Goal: Information Seeking & Learning: Learn about a topic

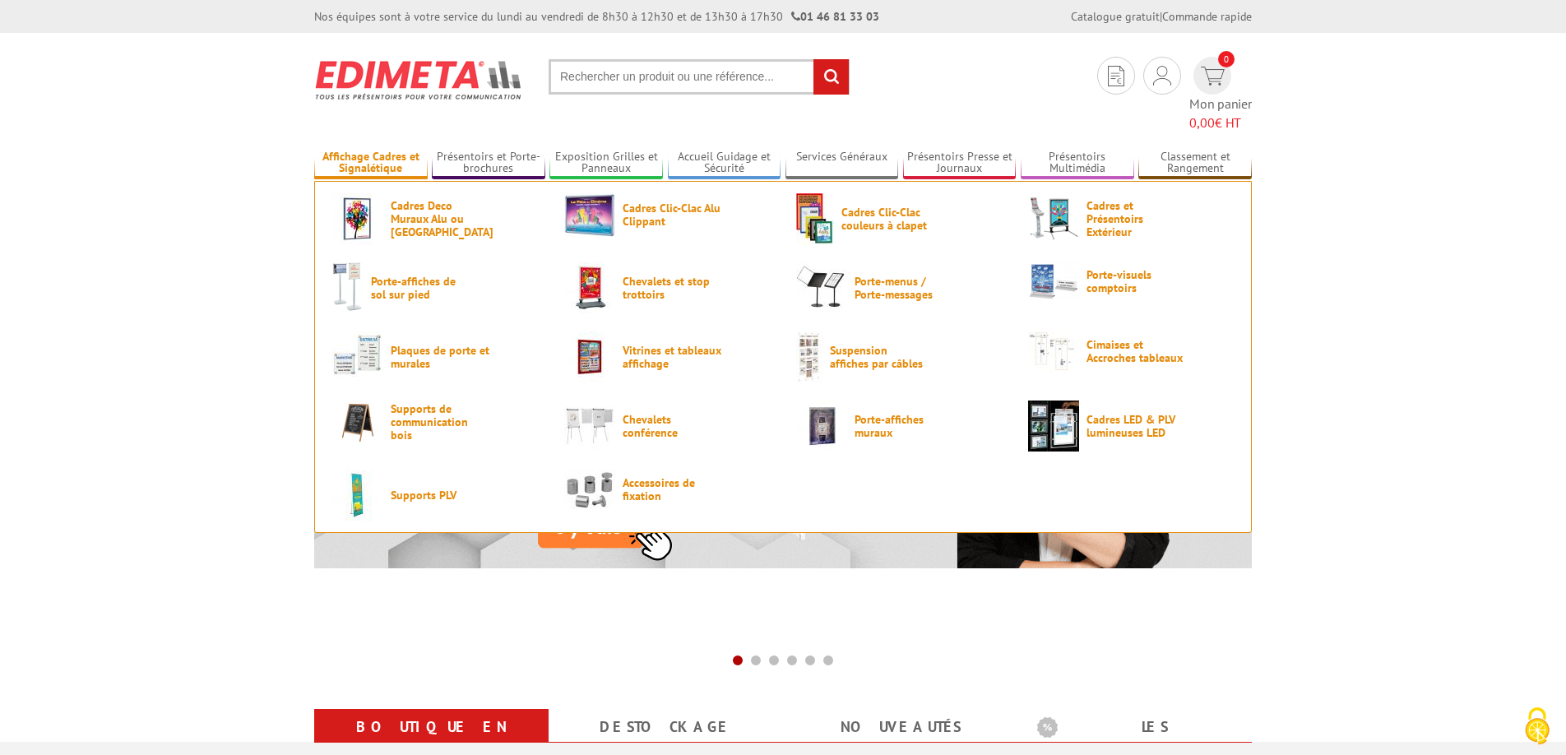
click at [387, 150] on link "Affichage Cadres et Signalétique" at bounding box center [371, 163] width 114 height 27
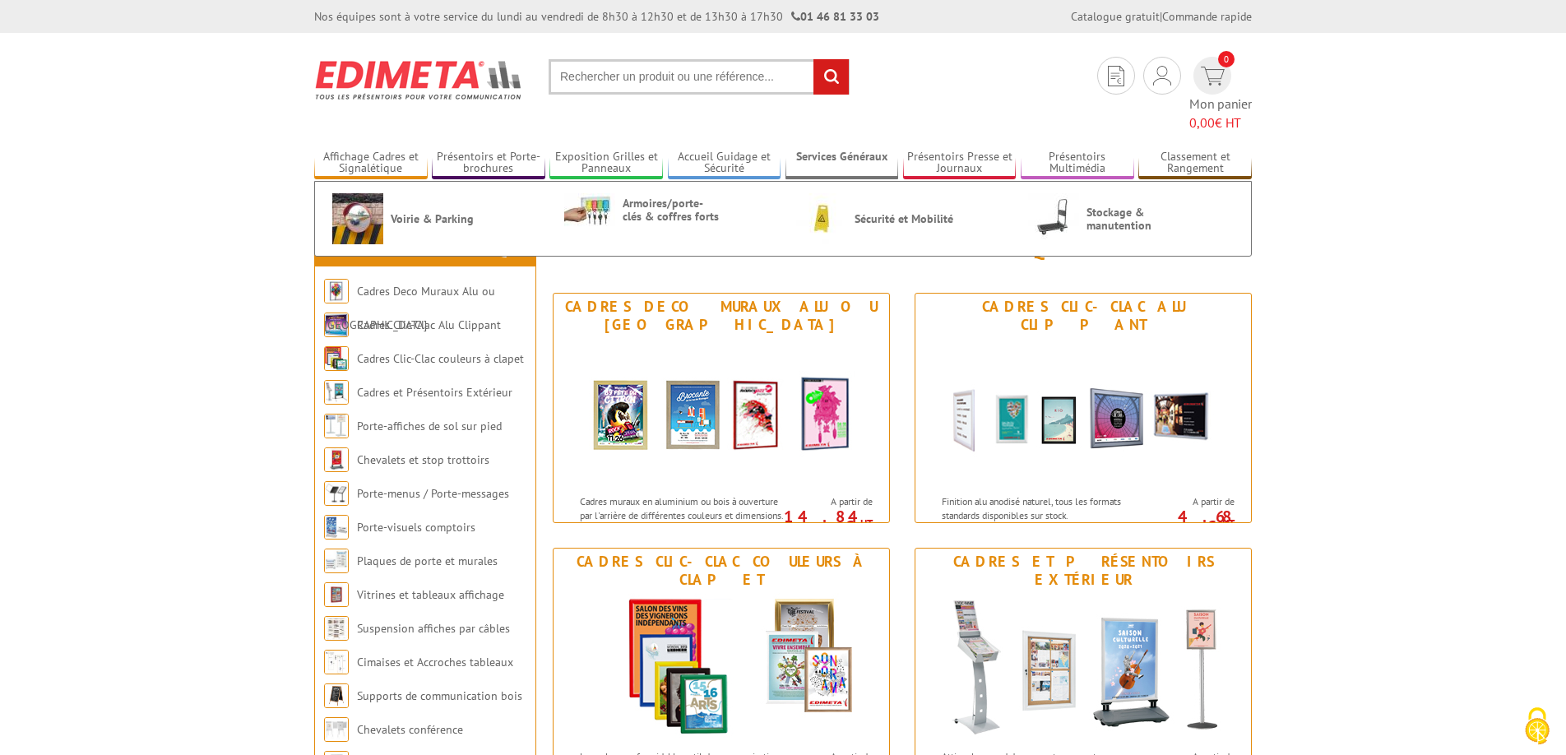
click at [826, 150] on link "Services Généraux" at bounding box center [843, 163] width 114 height 27
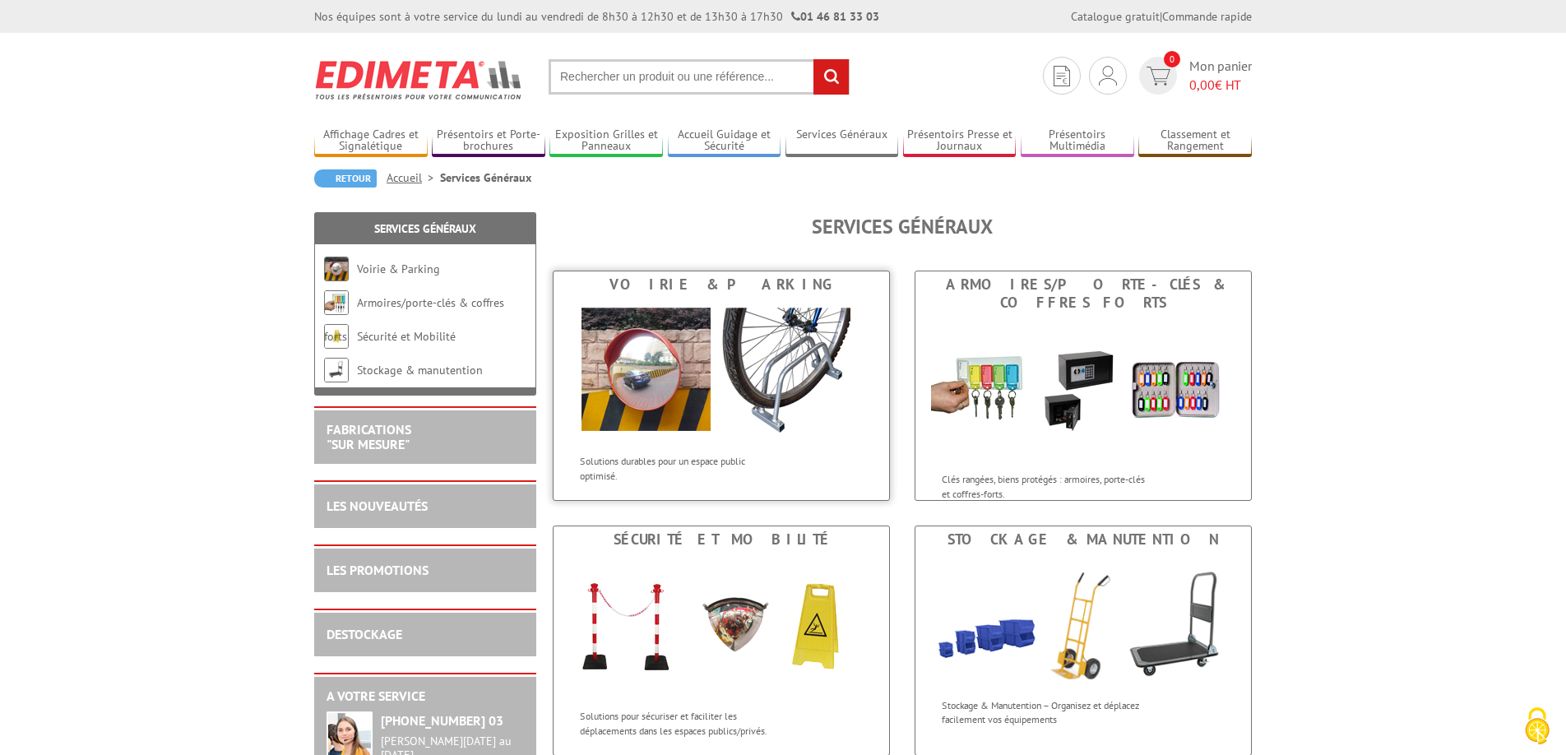
click at [654, 374] on img at bounding box center [721, 372] width 304 height 148
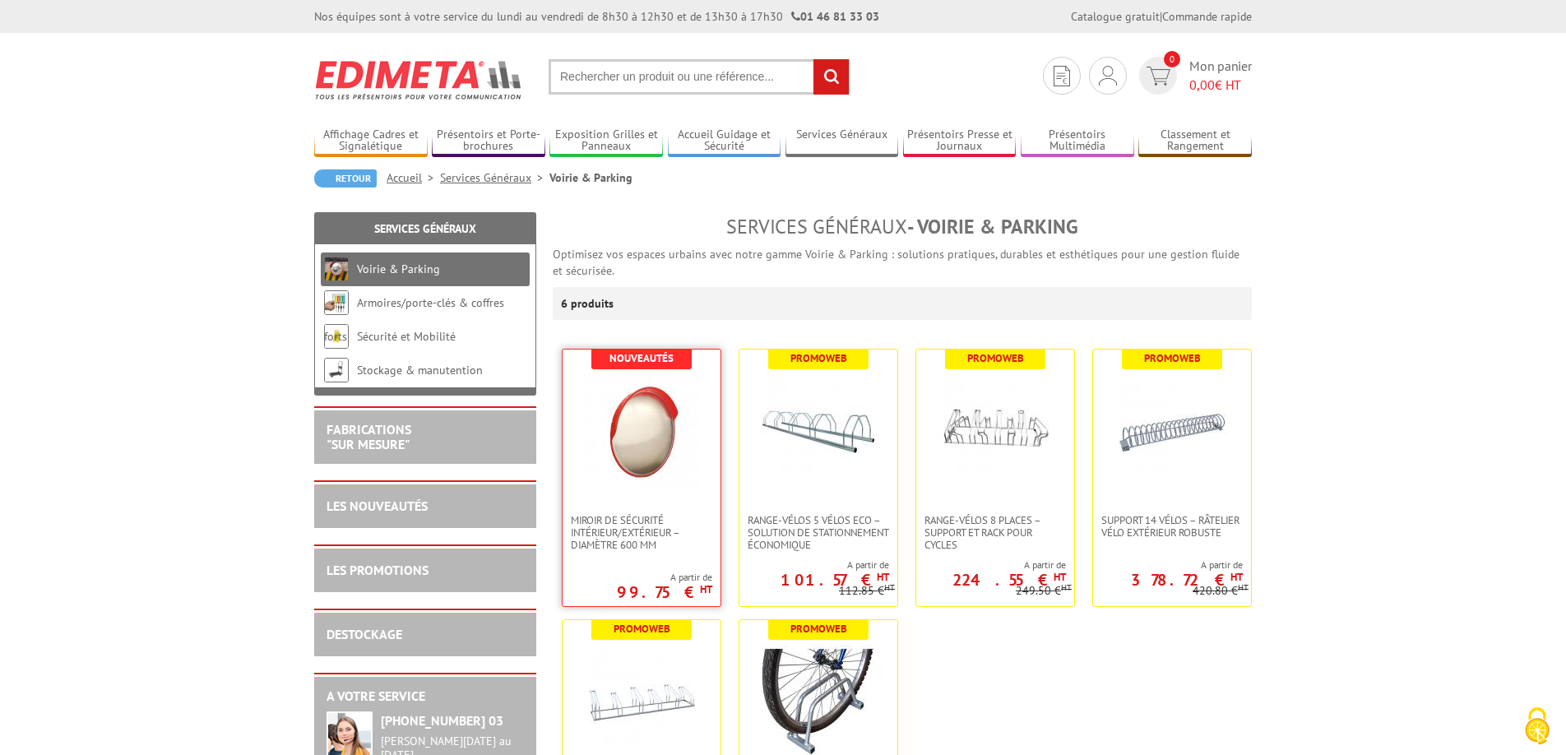
click at [679, 435] on img at bounding box center [641, 431] width 115 height 115
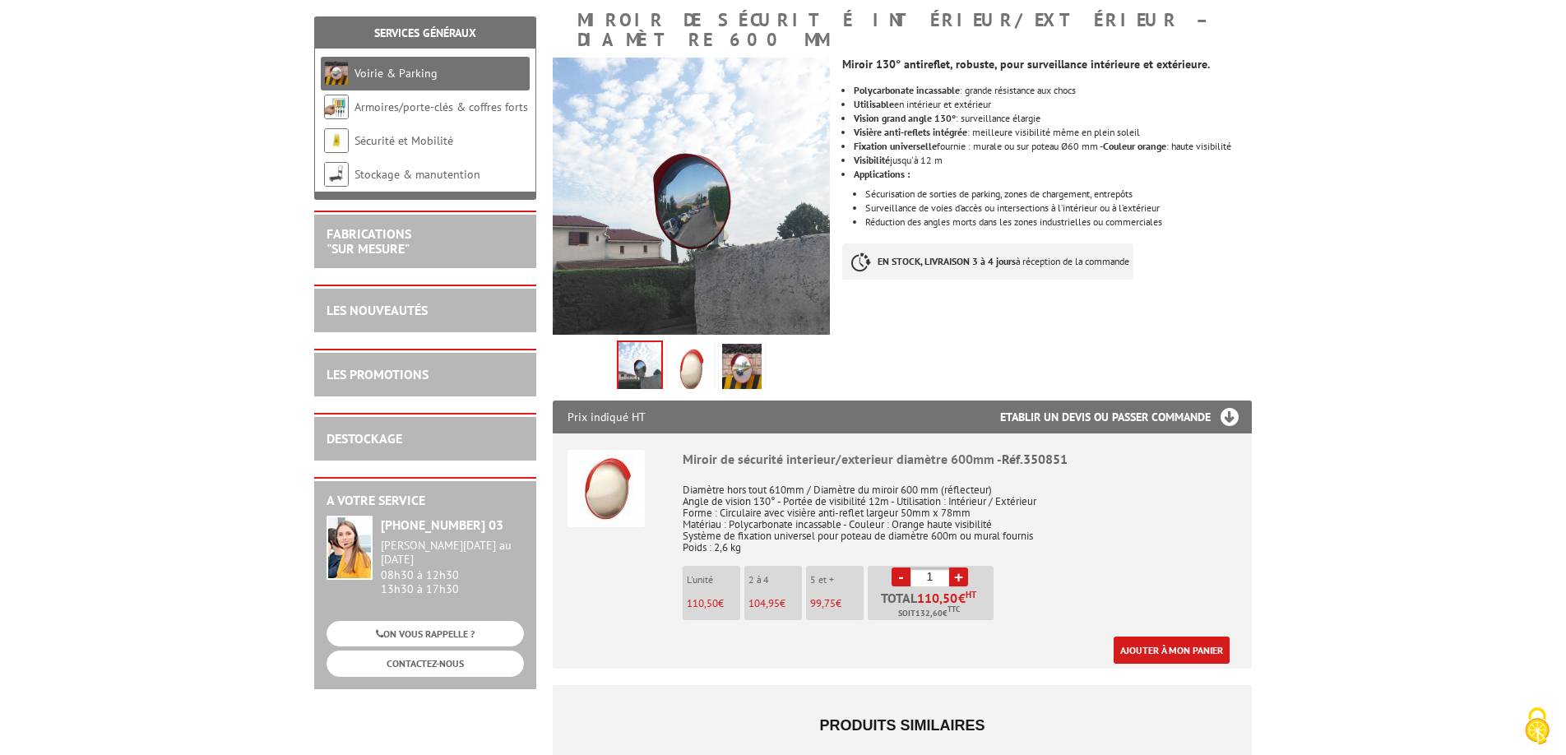
scroll to position [168, 0]
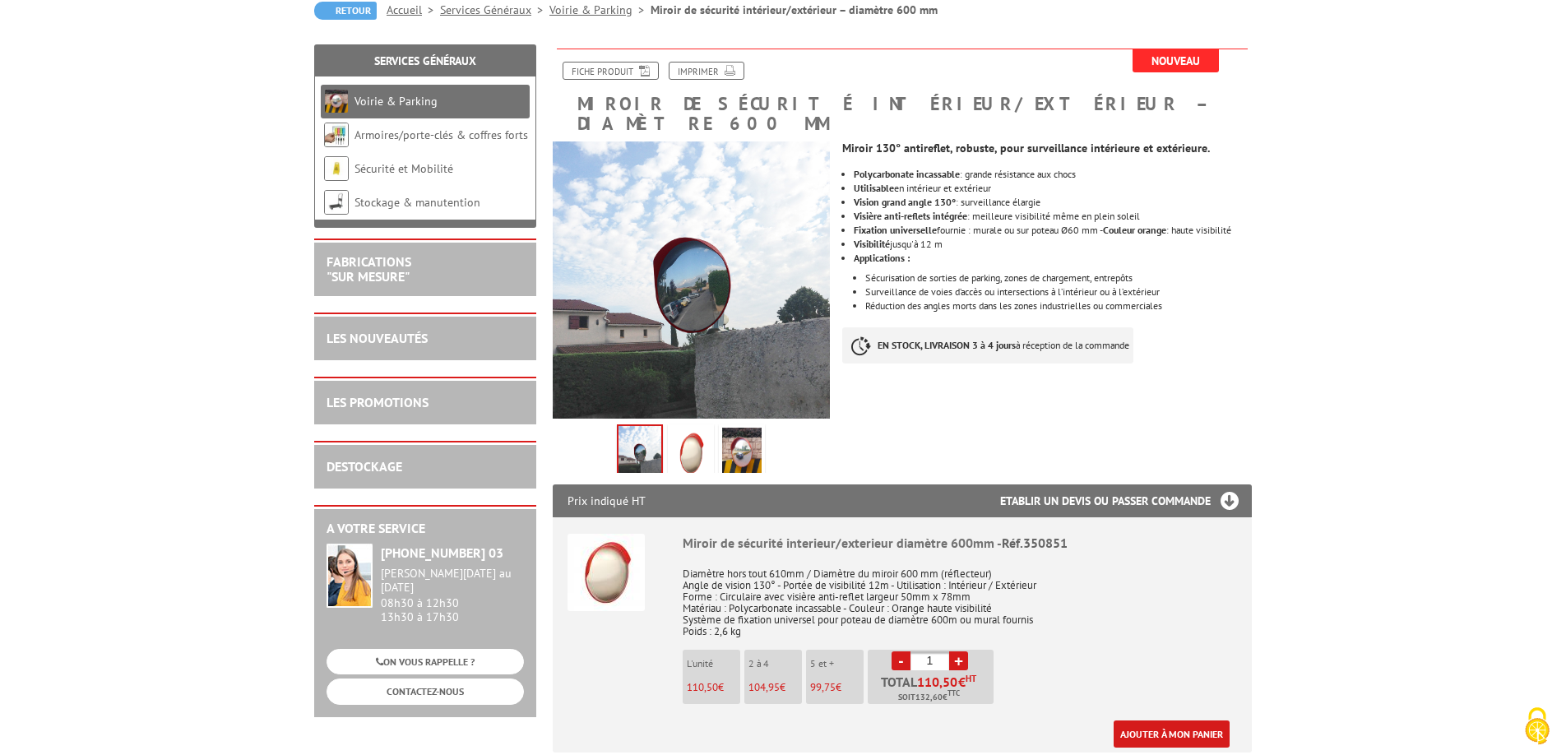
click at [693, 441] on img at bounding box center [690, 453] width 39 height 51
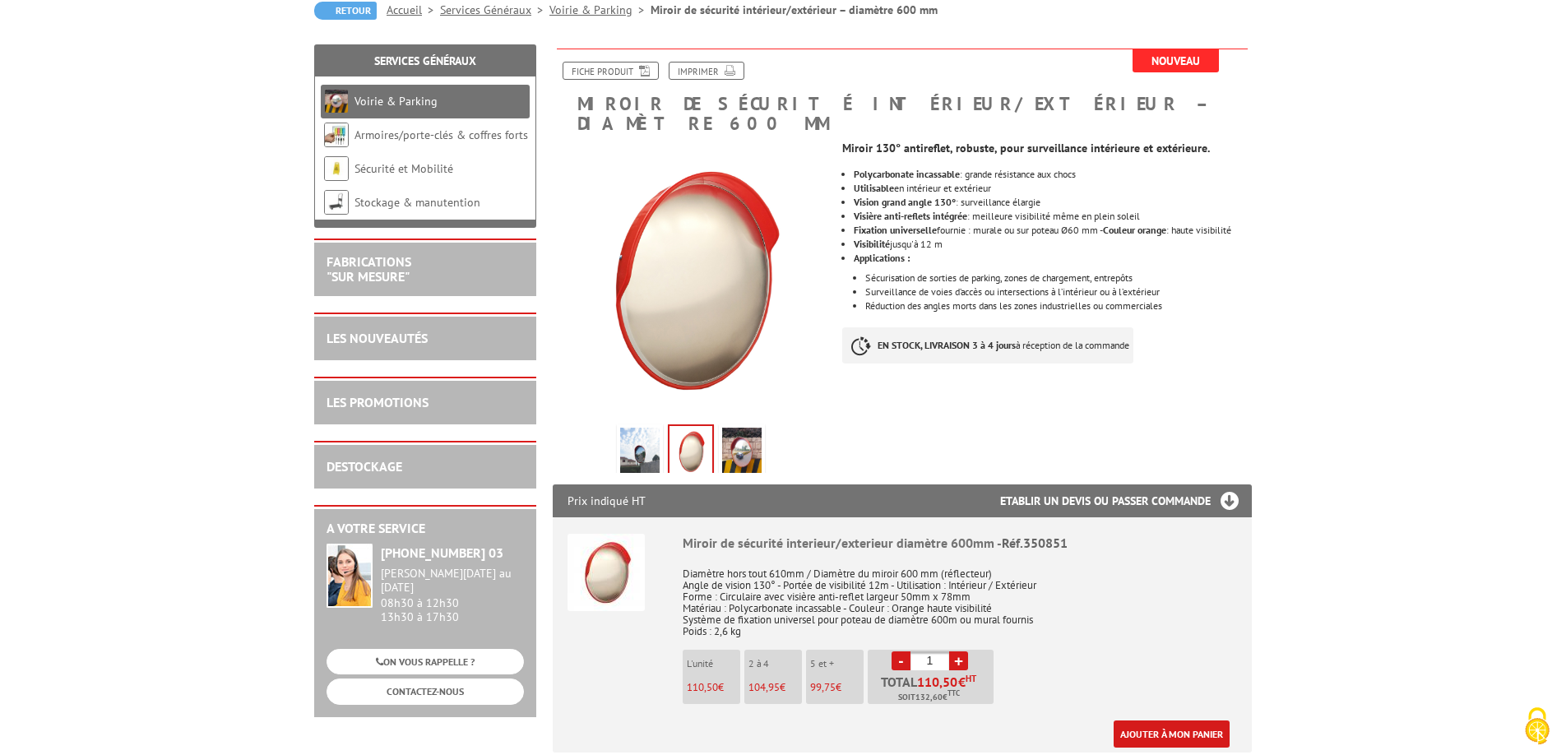
click at [750, 437] on img at bounding box center [741, 453] width 39 height 51
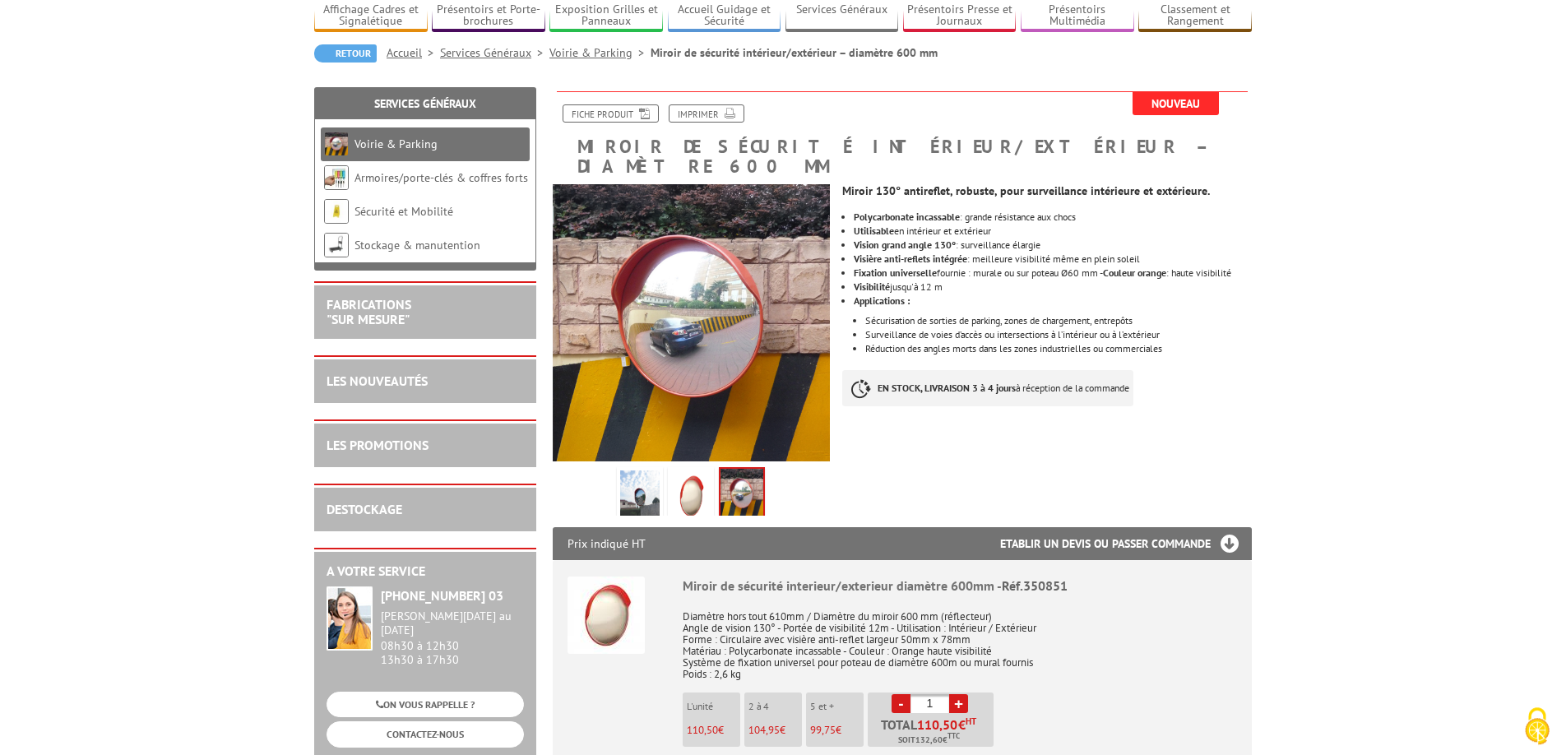
scroll to position [84, 0]
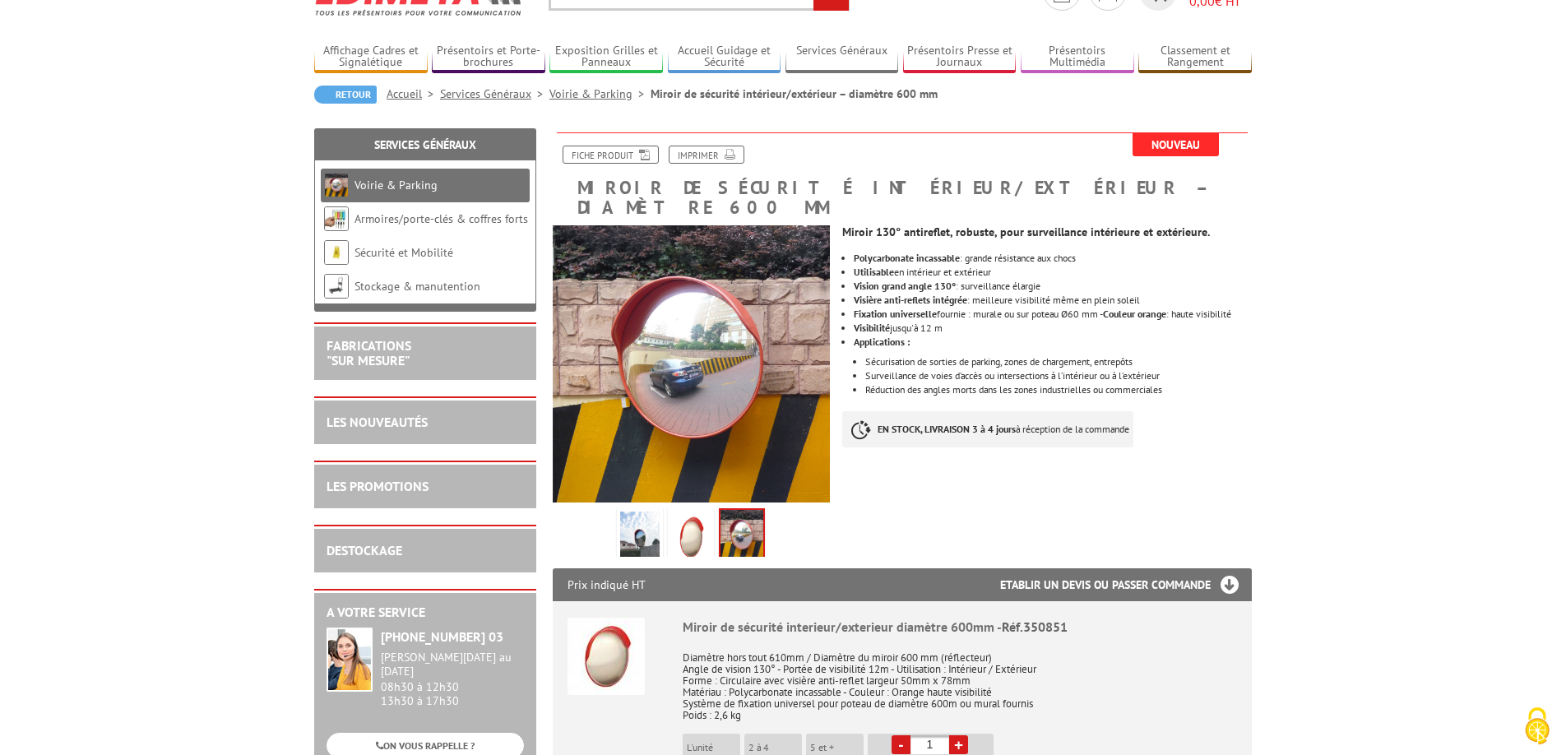
click at [603, 89] on link "Voirie & Parking" at bounding box center [600, 93] width 101 height 15
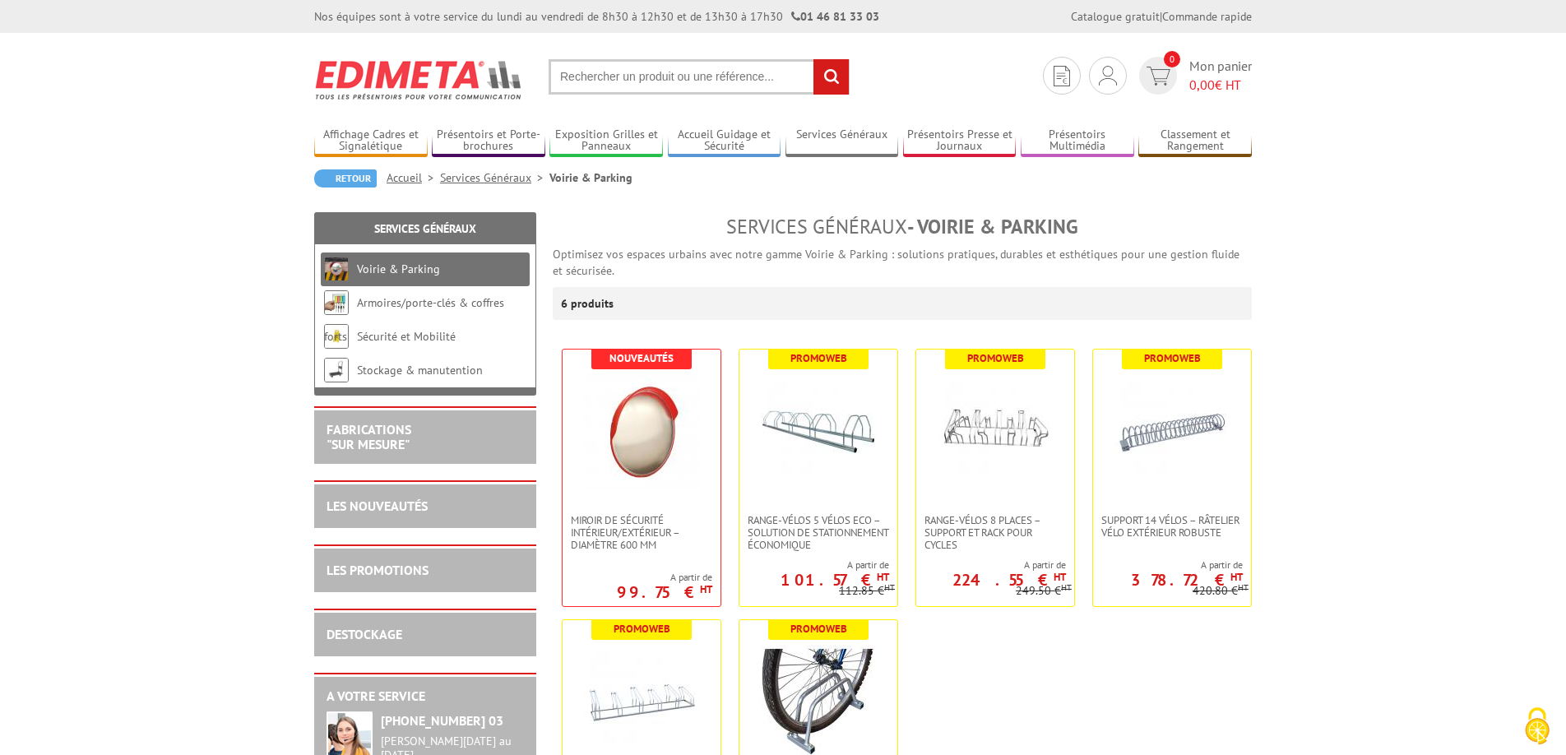
click at [479, 175] on link "Services Généraux" at bounding box center [494, 177] width 109 height 15
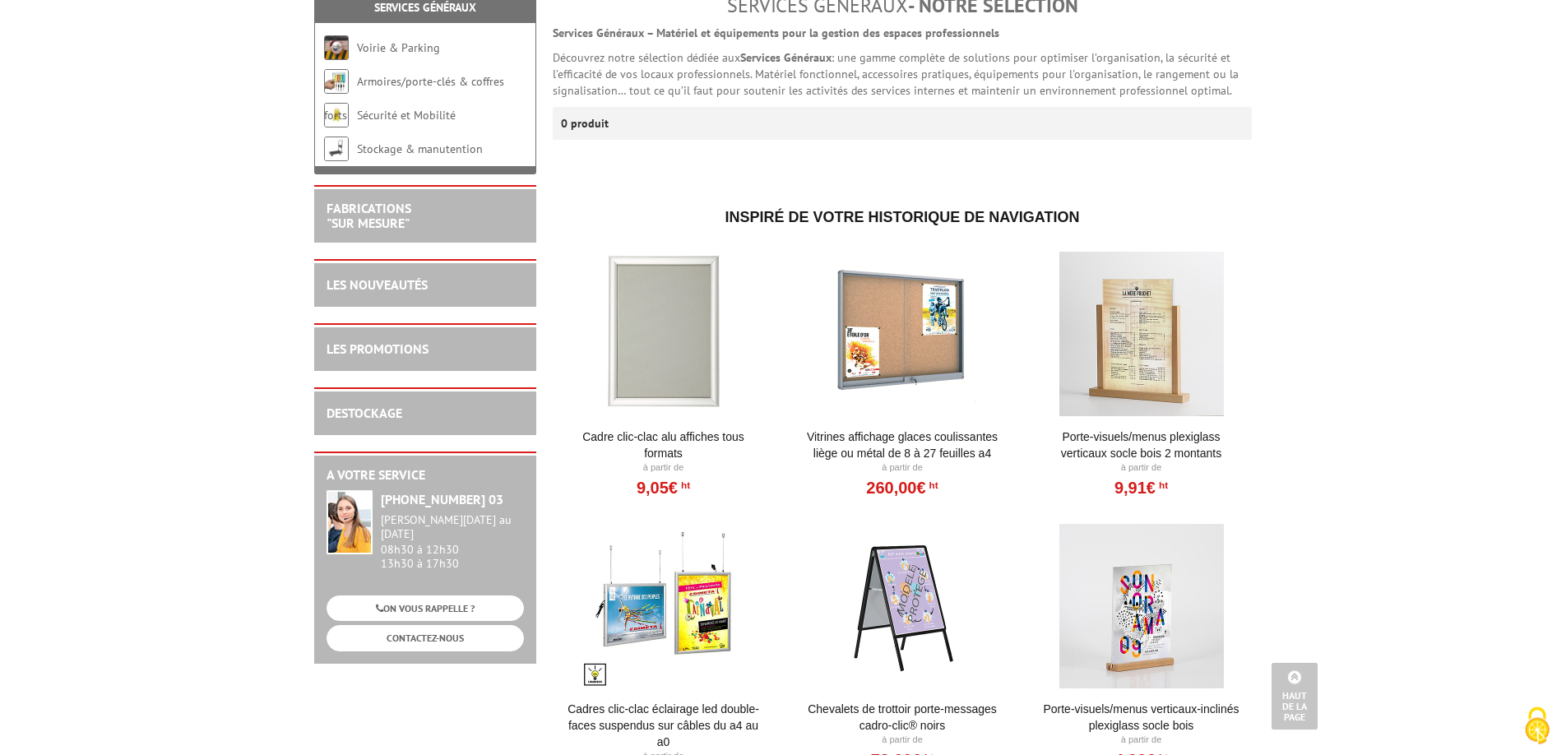
scroll to position [84, 0]
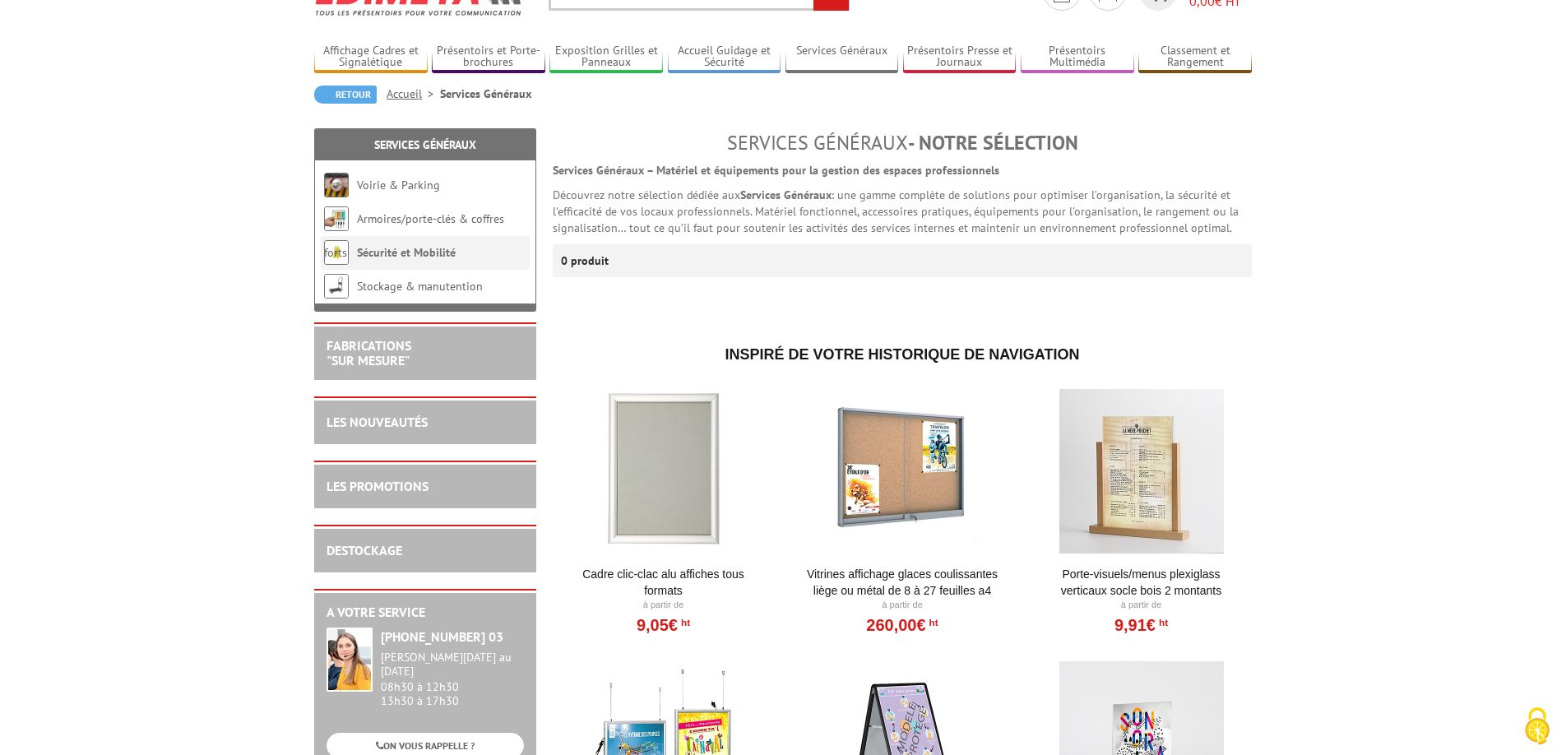
click at [390, 253] on link "Sécurité et Mobilité" at bounding box center [406, 252] width 99 height 15
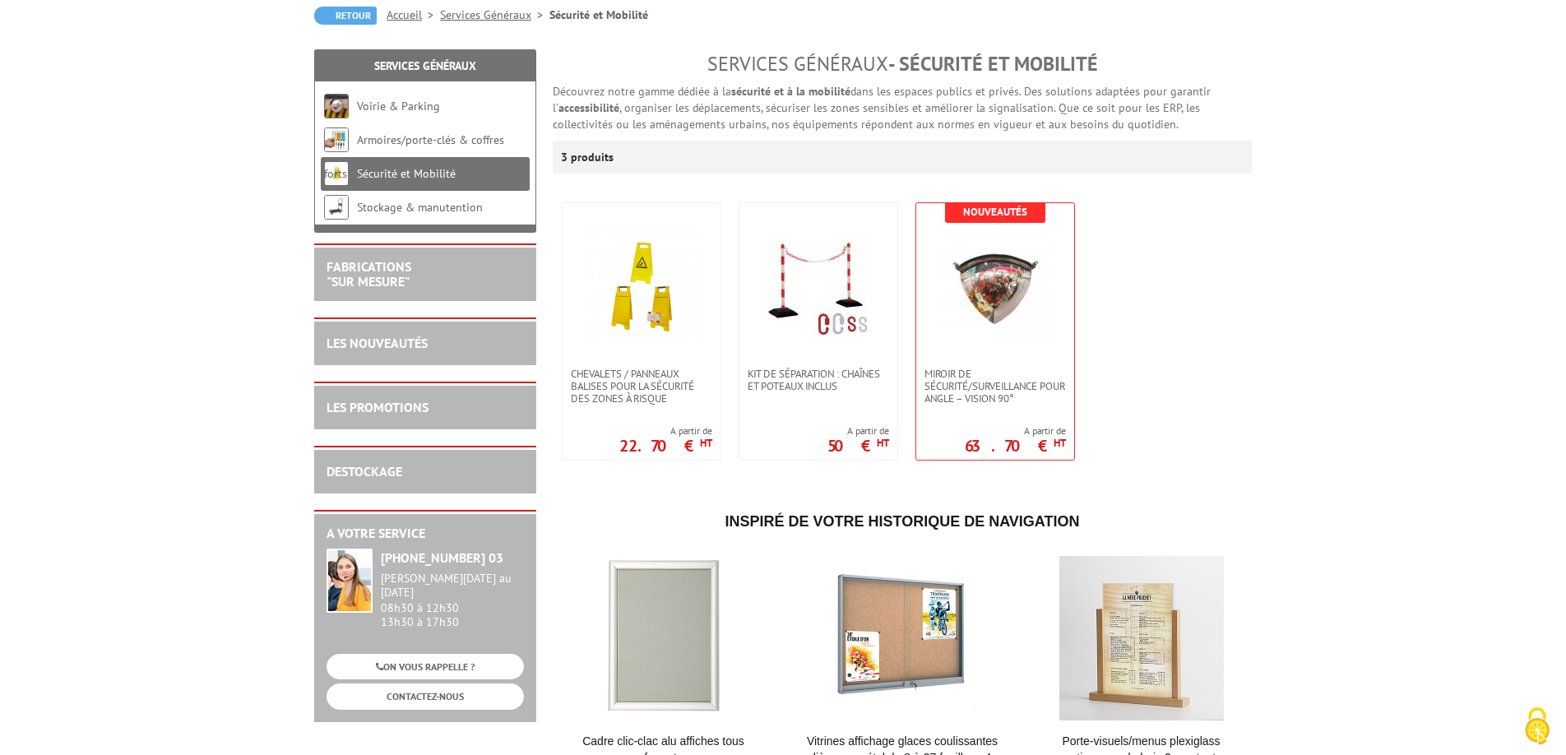
scroll to position [168, 0]
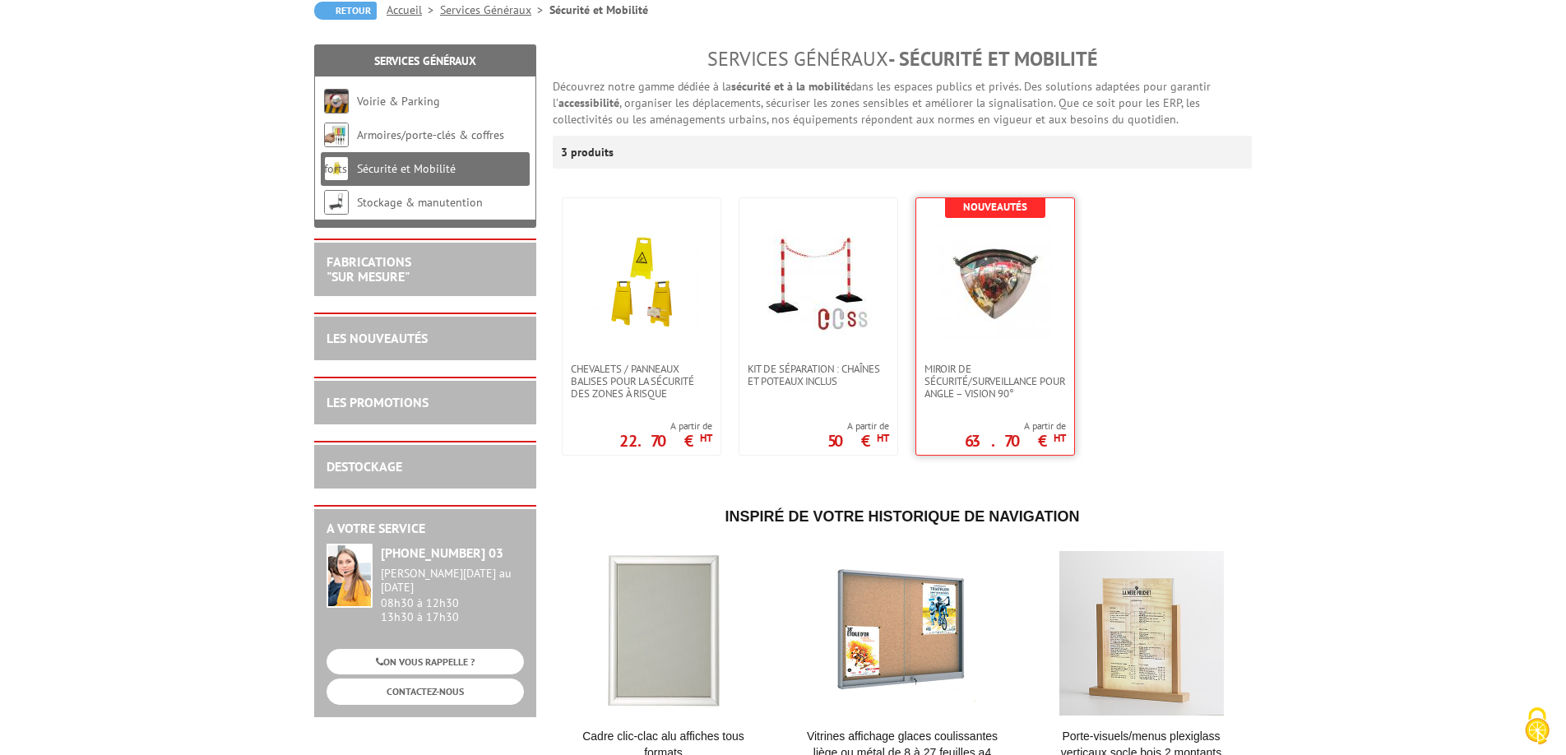
click at [1013, 280] on img at bounding box center [995, 280] width 115 height 115
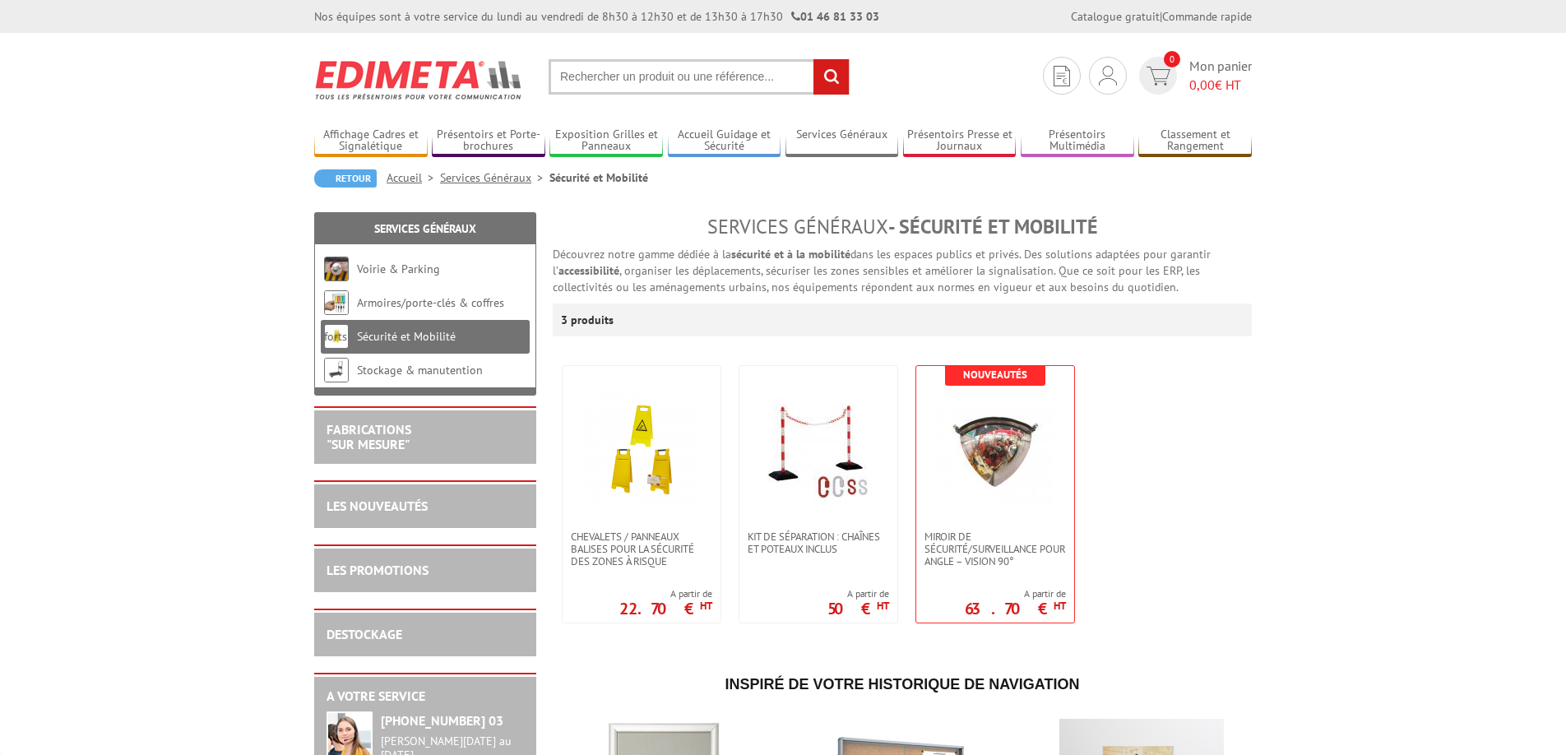
scroll to position [168, 0]
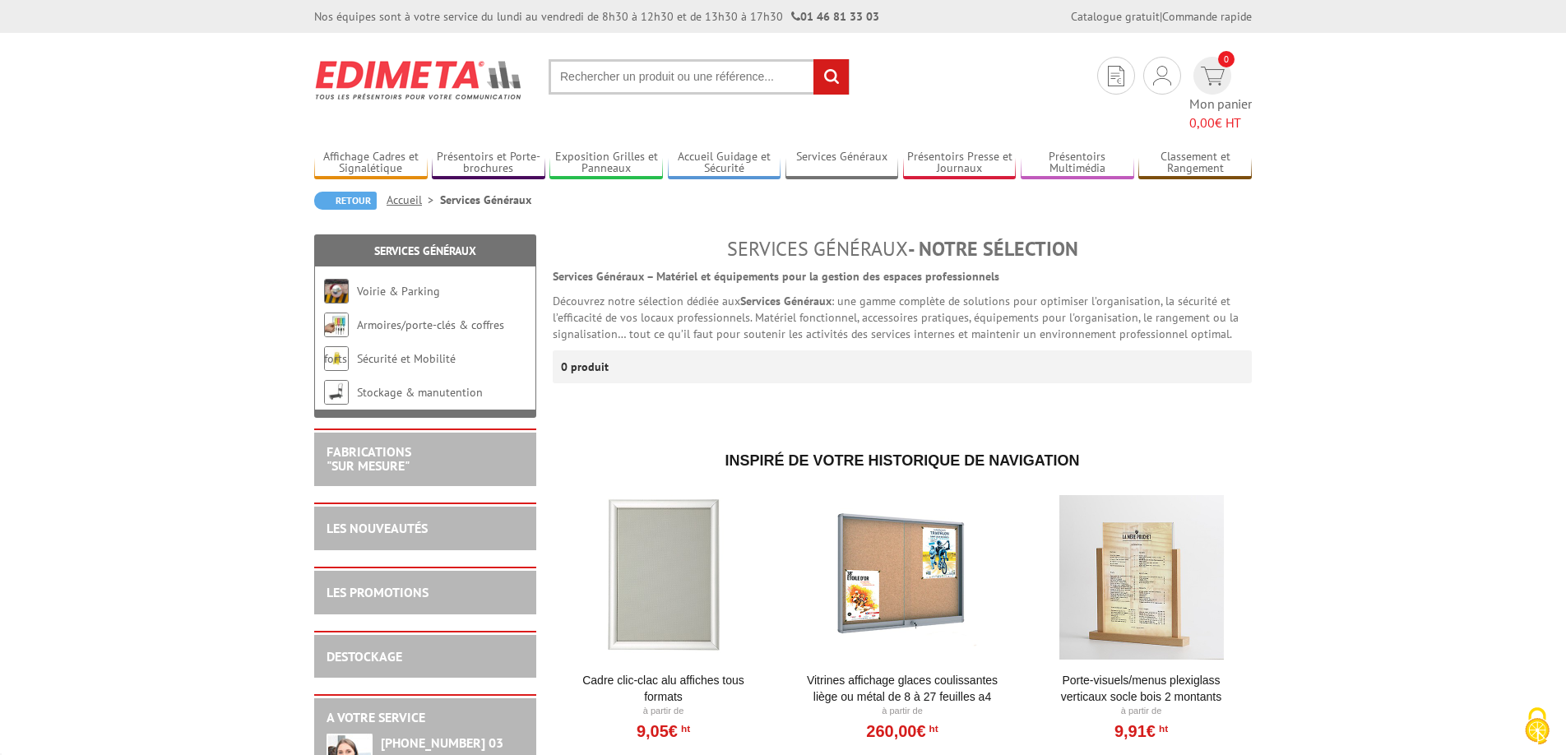
scroll to position [84, 0]
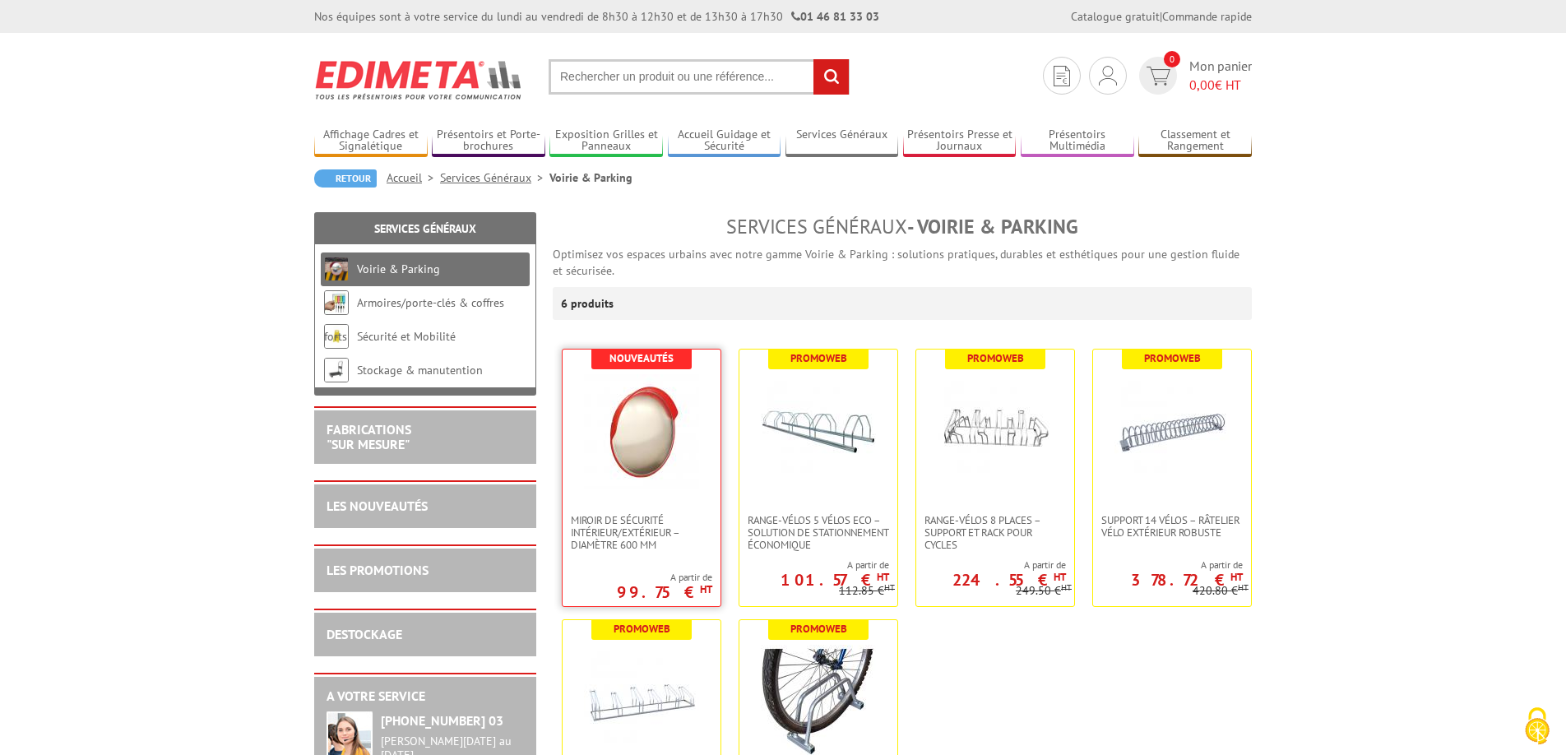
click at [654, 436] on img at bounding box center [641, 431] width 115 height 115
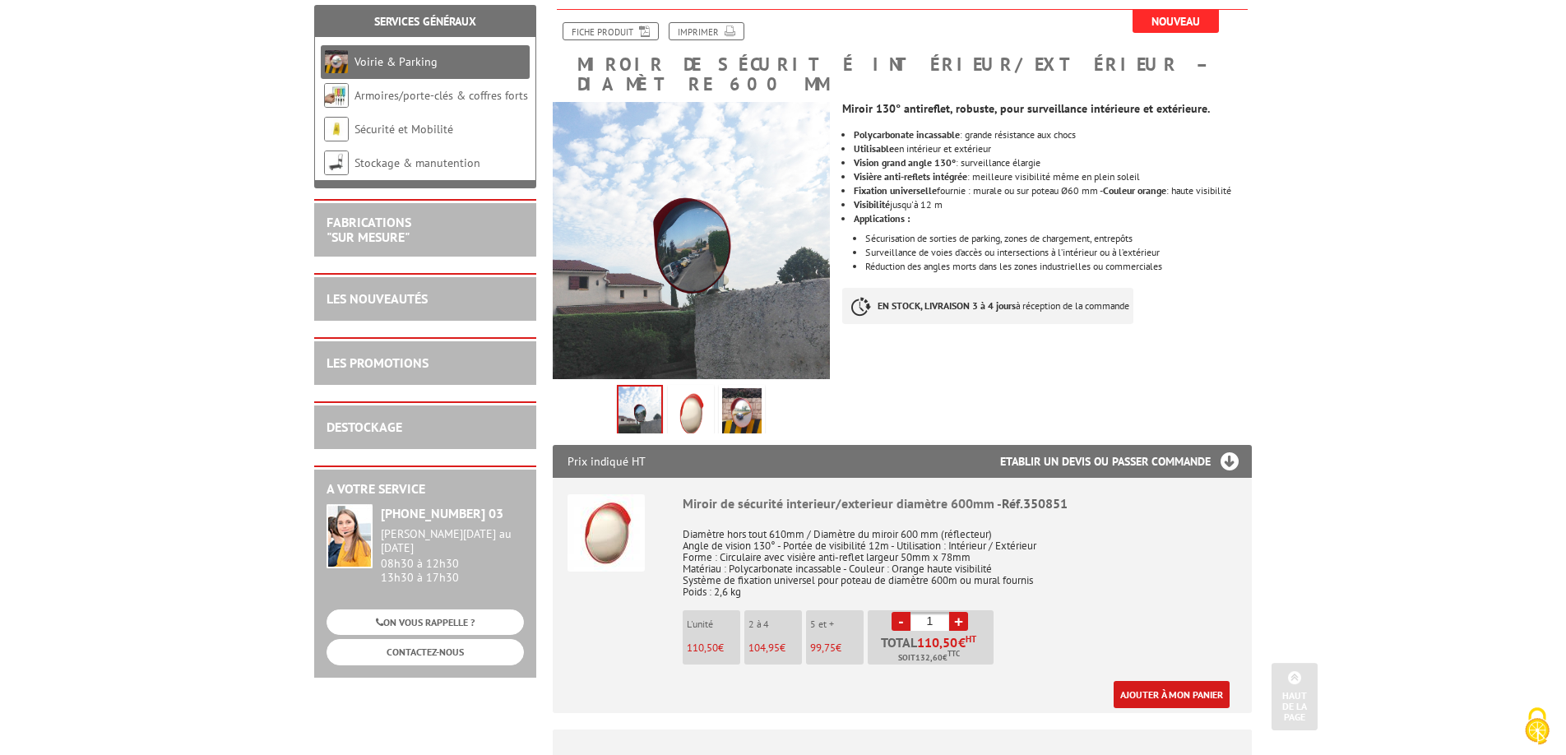
scroll to position [168, 0]
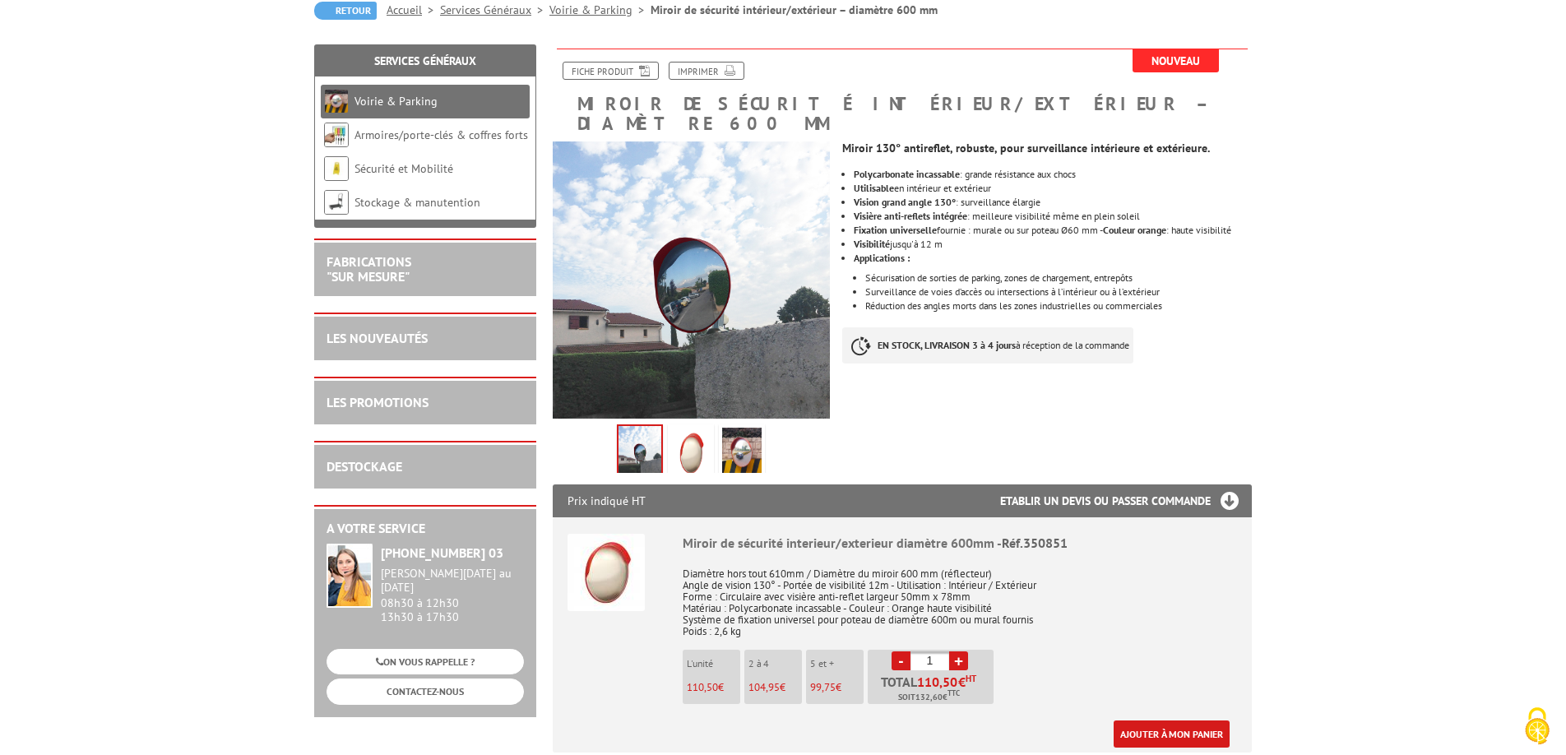
click at [749, 432] on img at bounding box center [741, 453] width 39 height 51
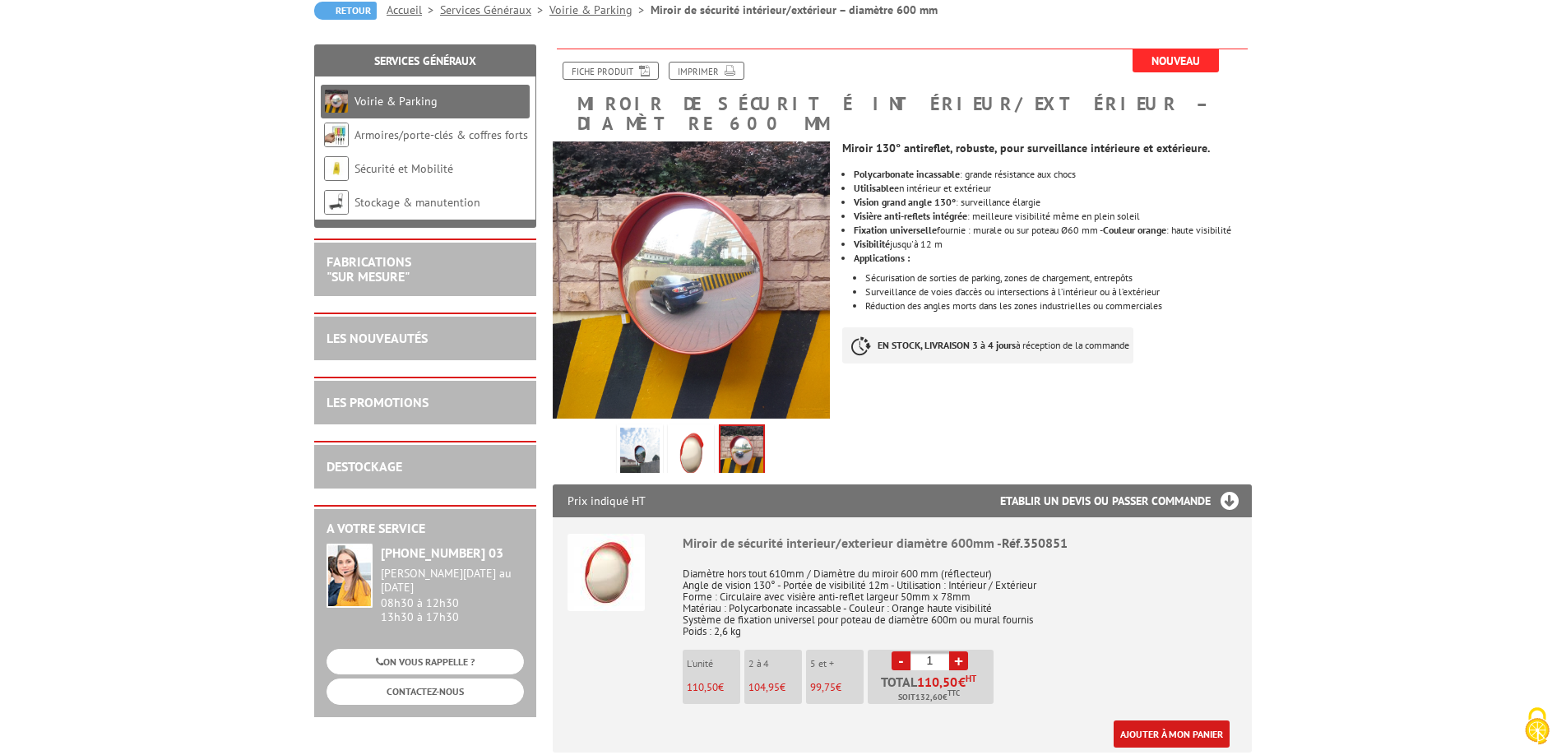
click at [639, 429] on img at bounding box center [639, 453] width 39 height 51
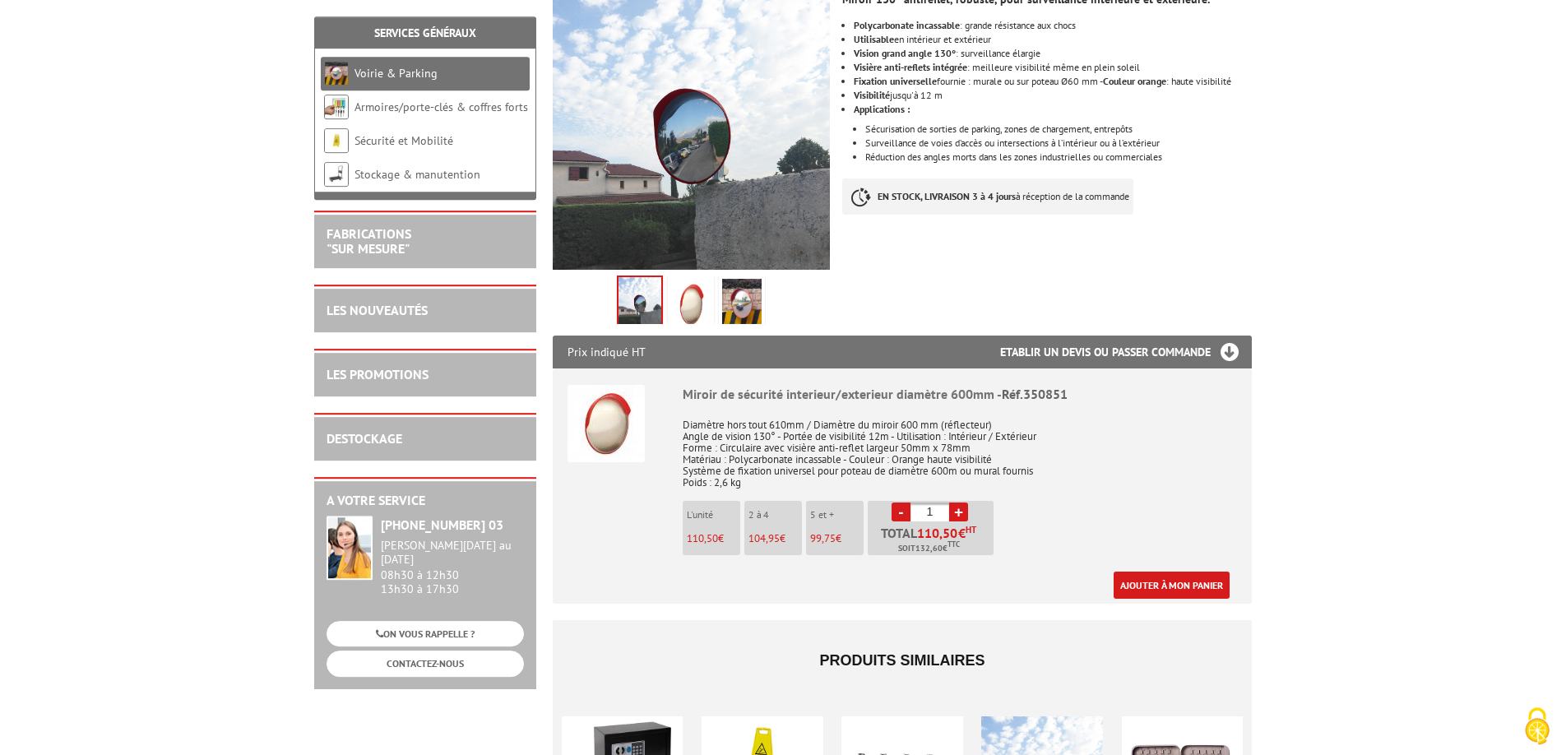
scroll to position [336, 0]
